Goal: Find specific page/section: Find specific page/section

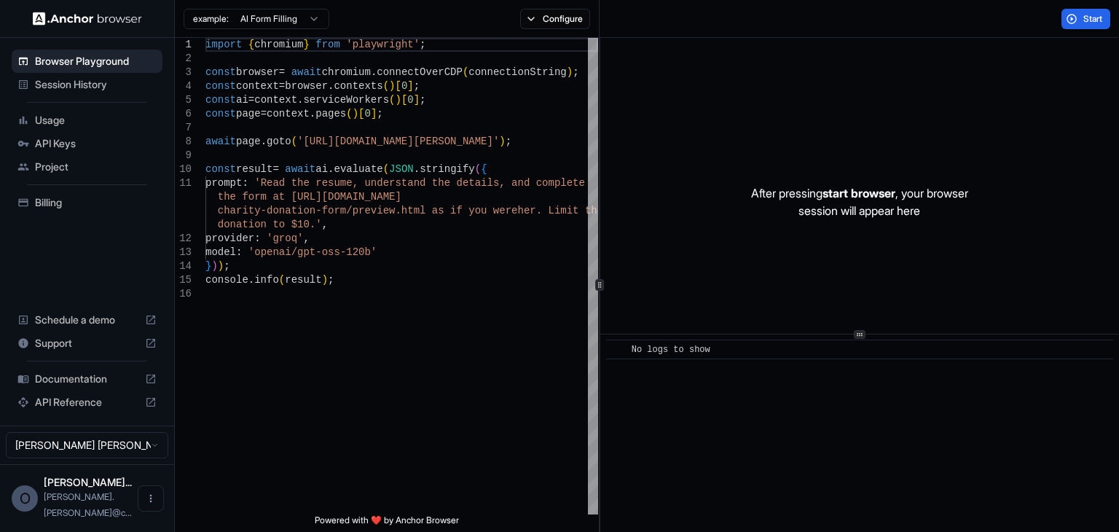
click at [97, 94] on div "Session History" at bounding box center [87, 84] width 151 height 23
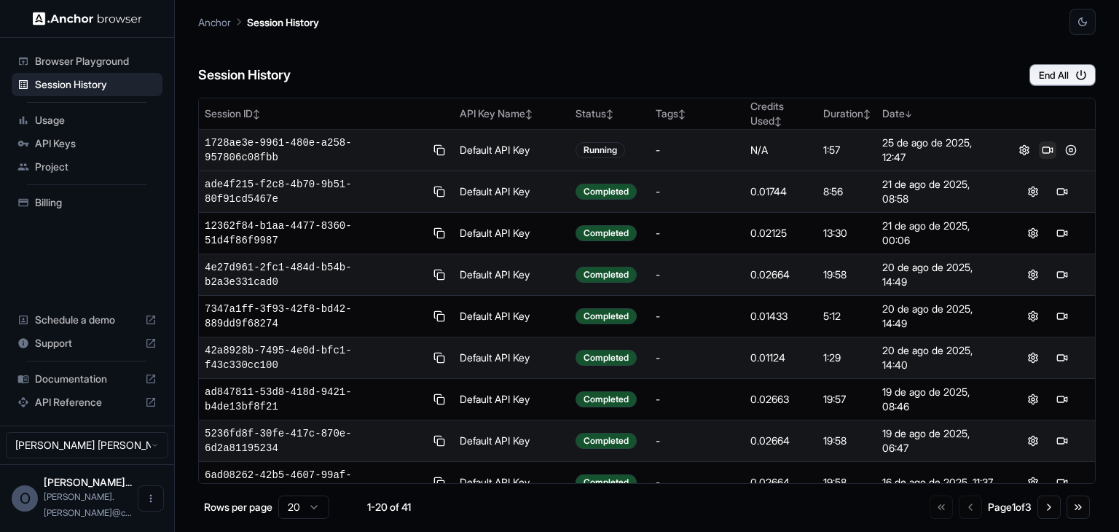
click at [1044, 148] on button at bounding box center [1047, 149] width 17 height 17
